Goal: Information Seeking & Learning: Understand process/instructions

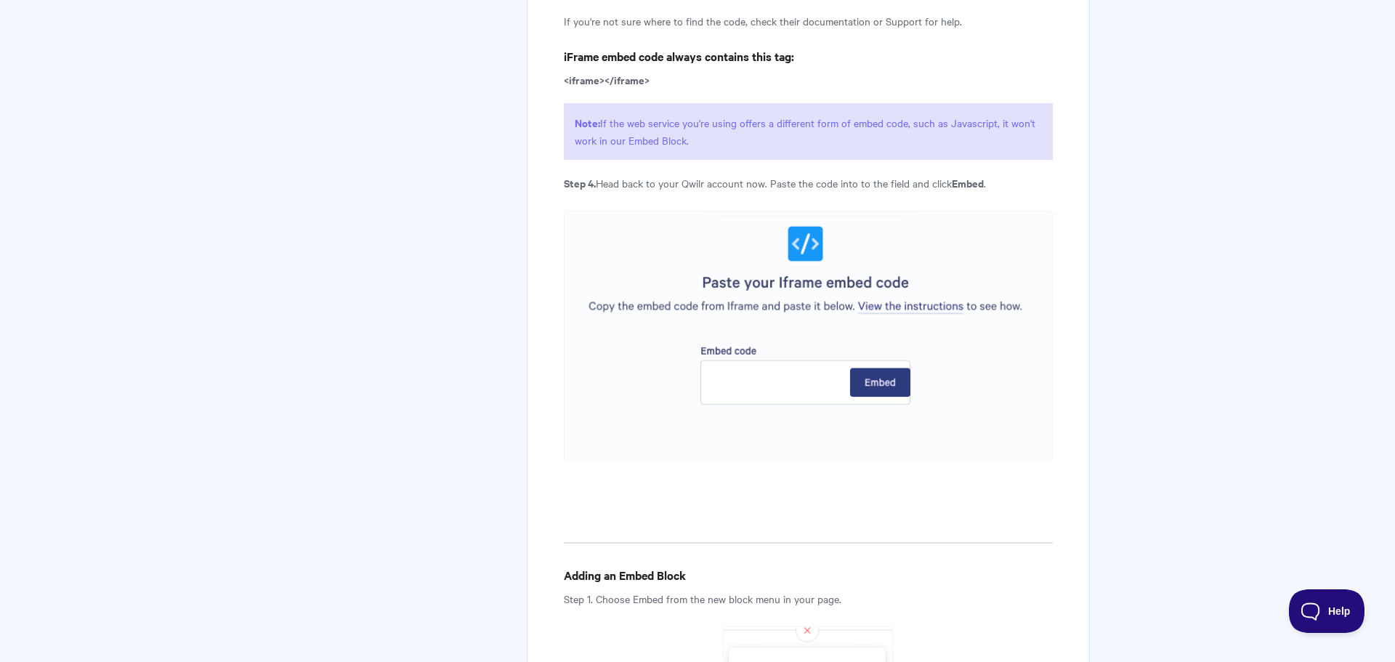
scroll to position [2155, 0]
click at [817, 394] on img at bounding box center [808, 334] width 489 height 250
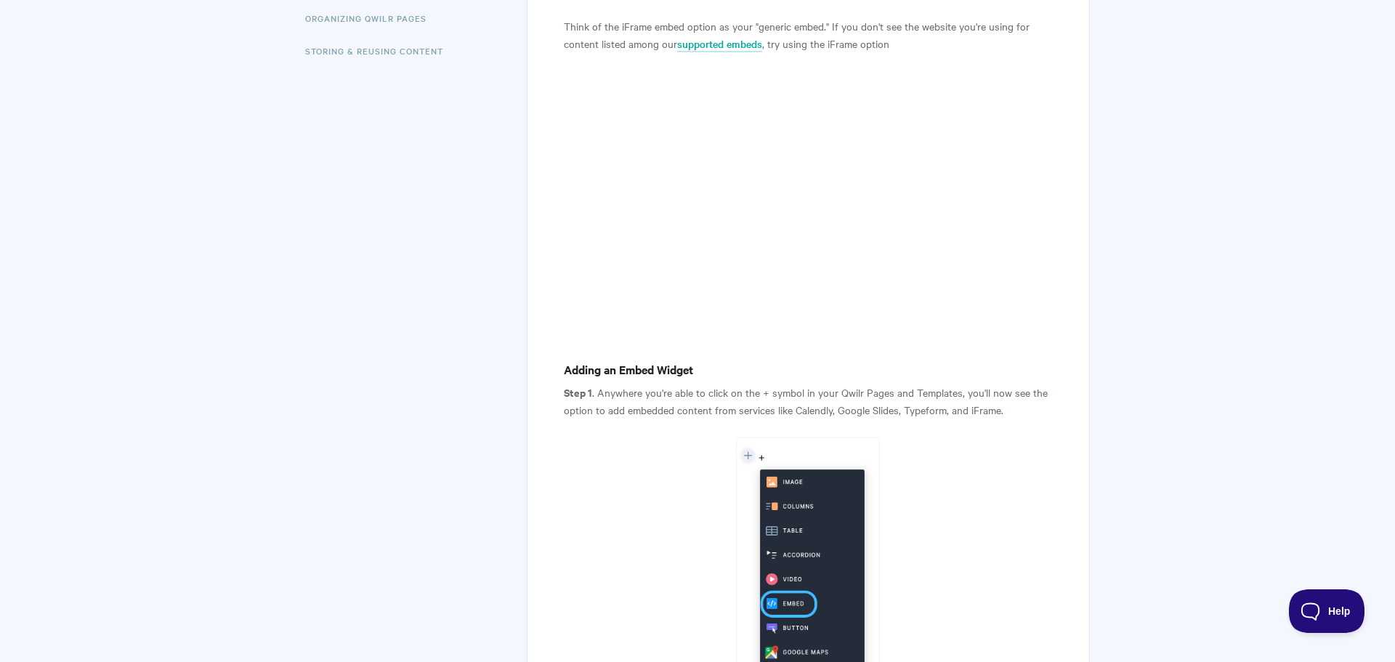
scroll to position [0, 0]
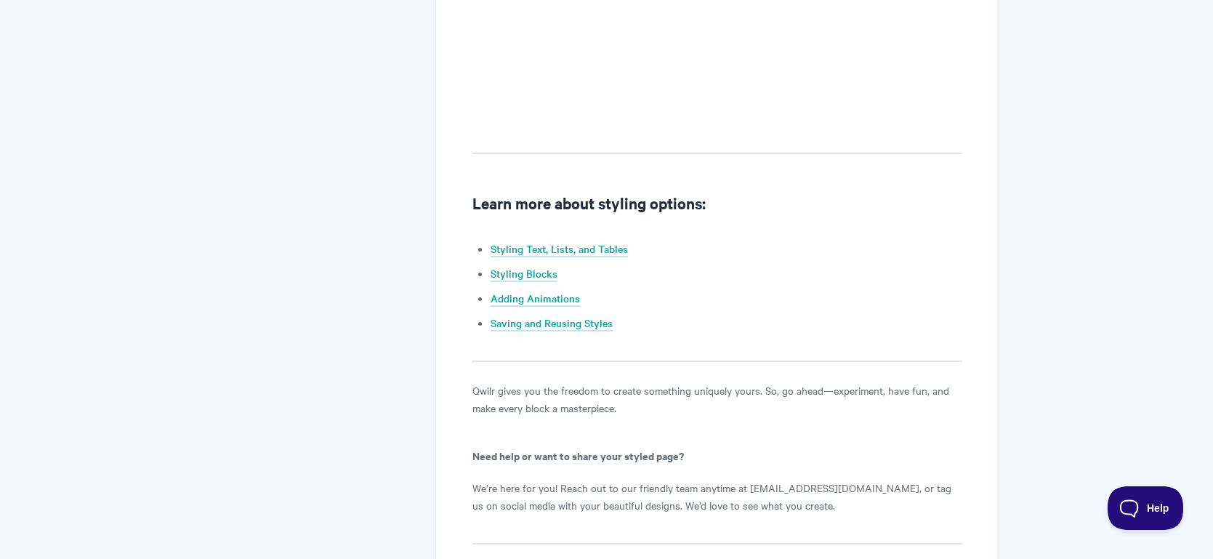
scroll to position [1375, 0]
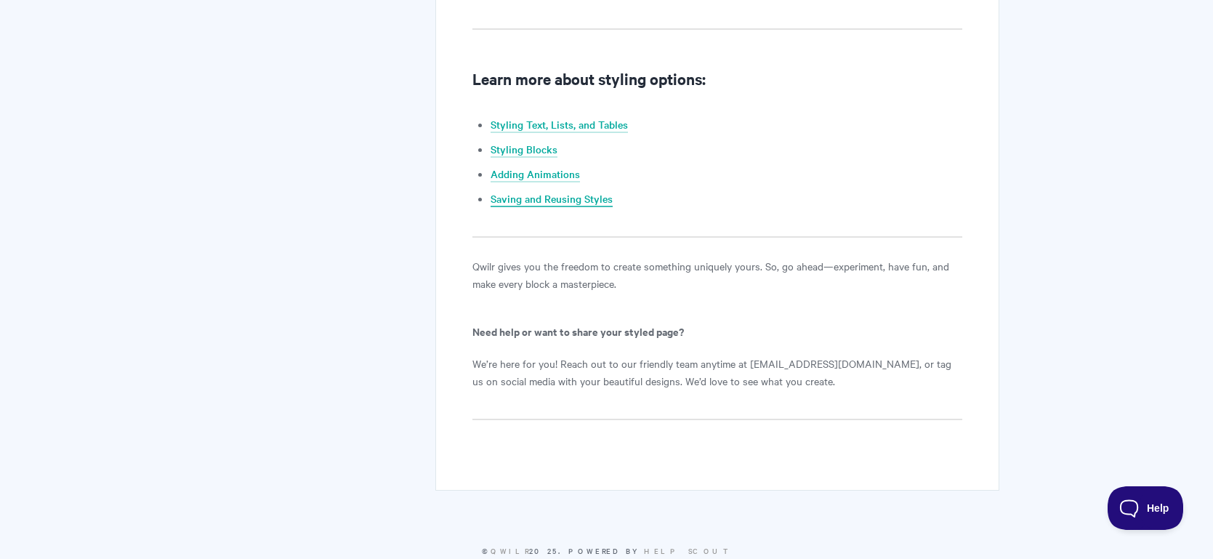
click at [568, 196] on link "Saving and Reusing Styles" at bounding box center [552, 199] width 122 height 16
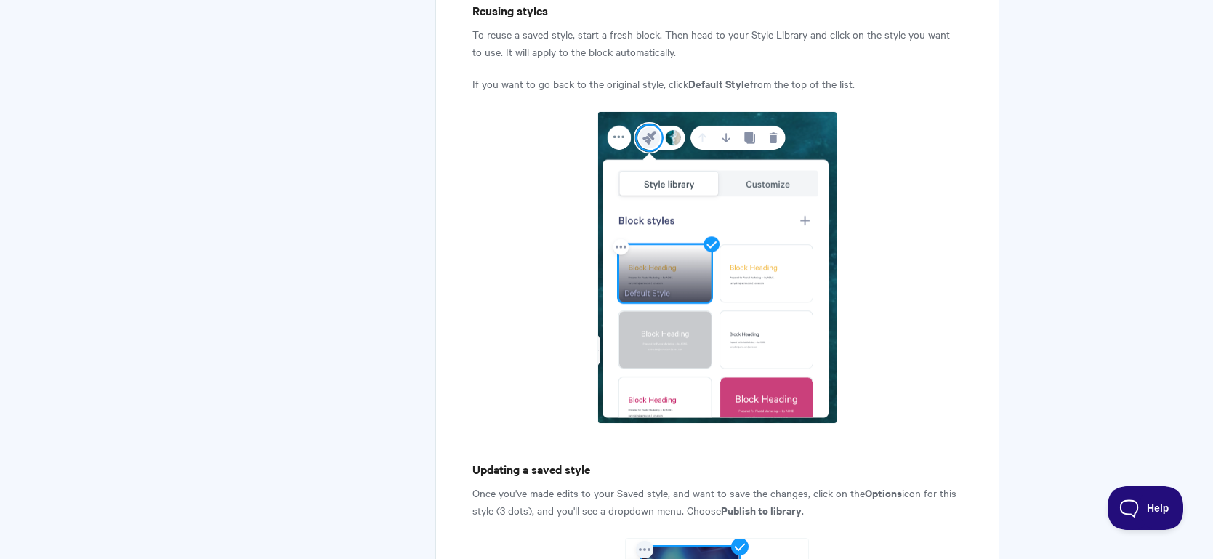
scroll to position [1668, 0]
